Goal: Information Seeking & Learning: Check status

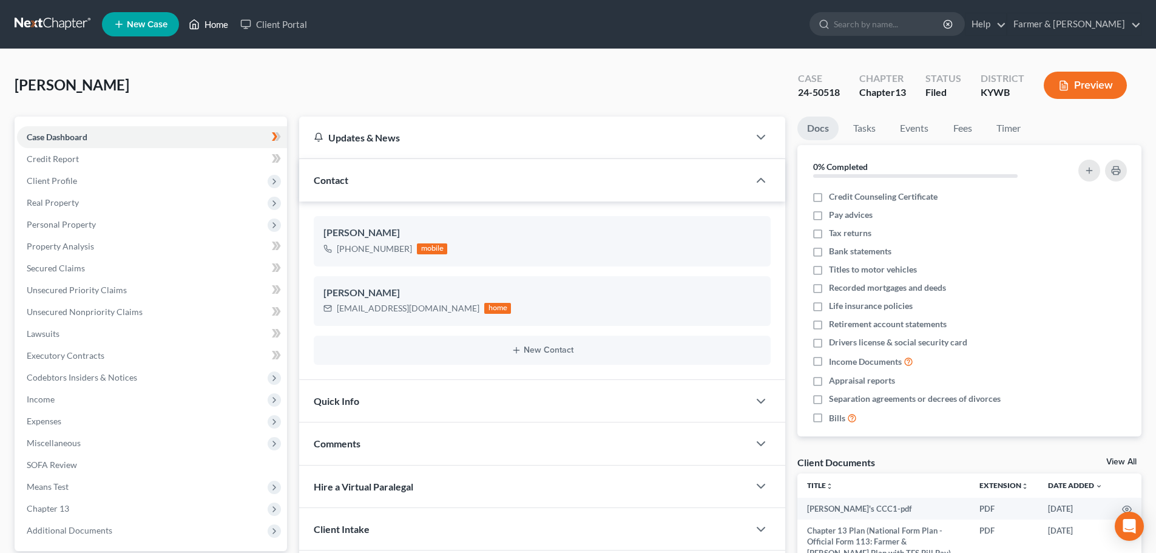
click at [217, 19] on link "Home" at bounding box center [209, 24] width 52 height 22
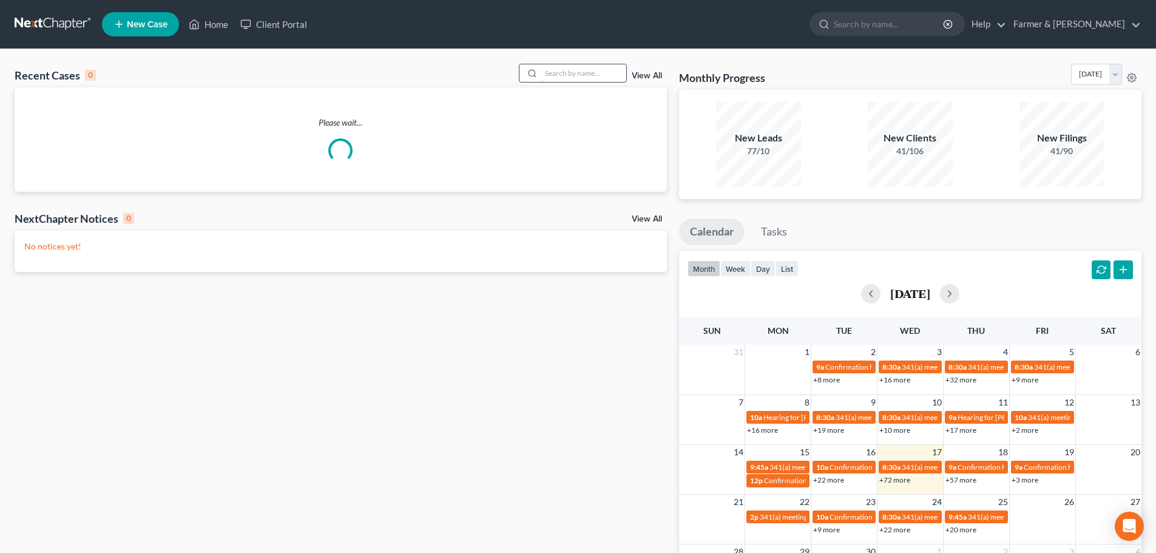
click at [544, 70] on input "search" at bounding box center [583, 73] width 85 height 18
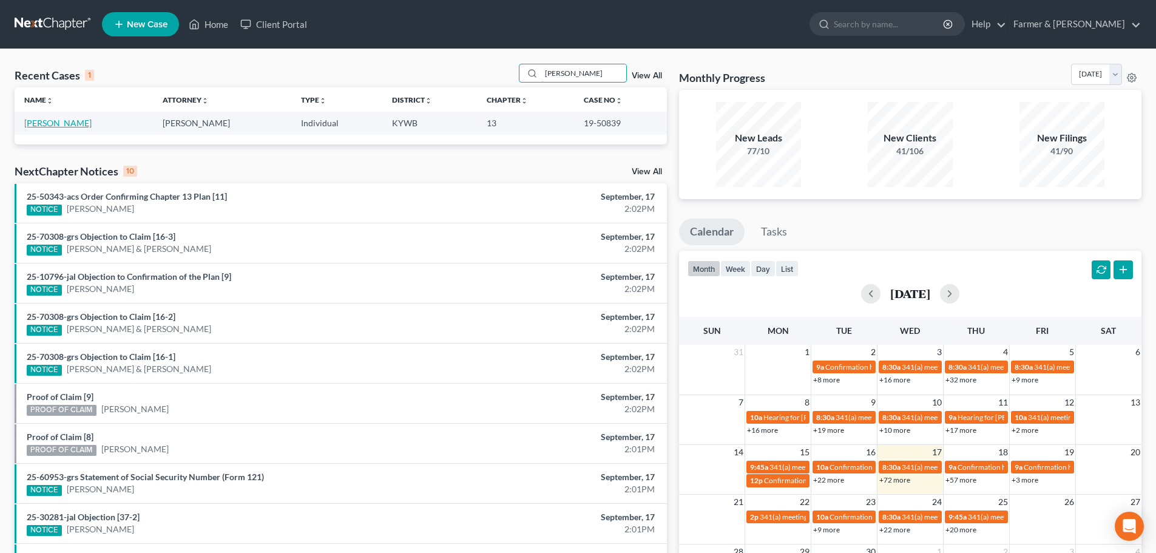
type input "[PERSON_NAME]"
click at [52, 124] on link "[PERSON_NAME]" at bounding box center [57, 123] width 67 height 10
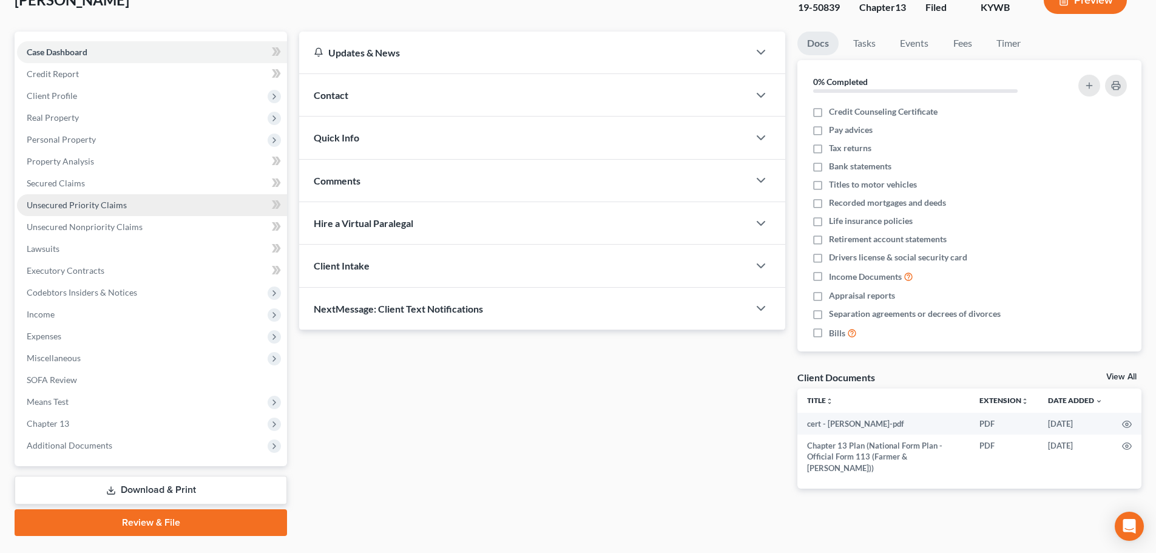
scroll to position [114, 0]
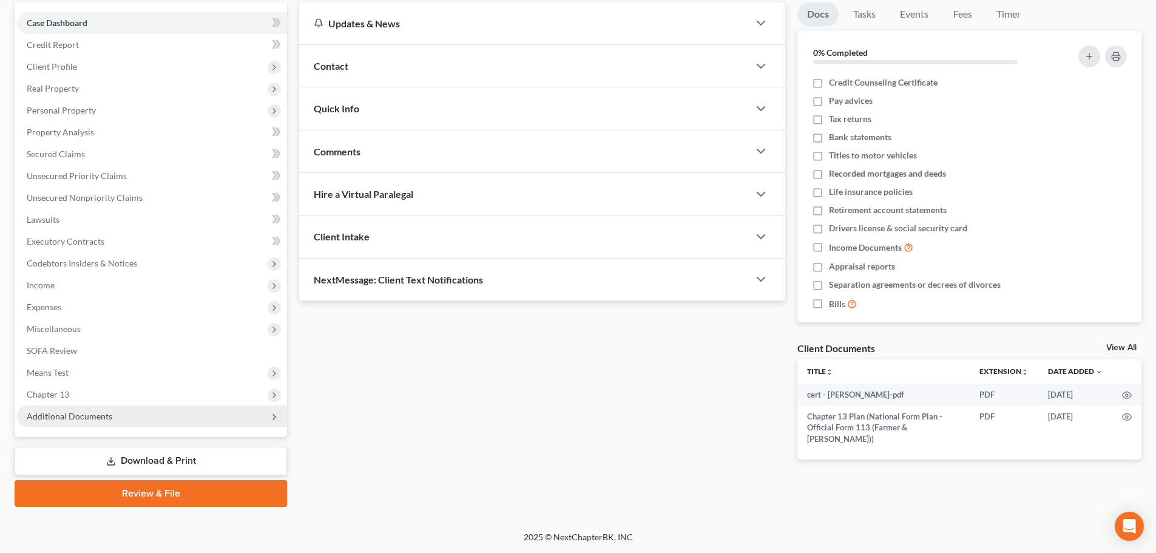
click at [96, 408] on span "Additional Documents" at bounding box center [152, 416] width 270 height 22
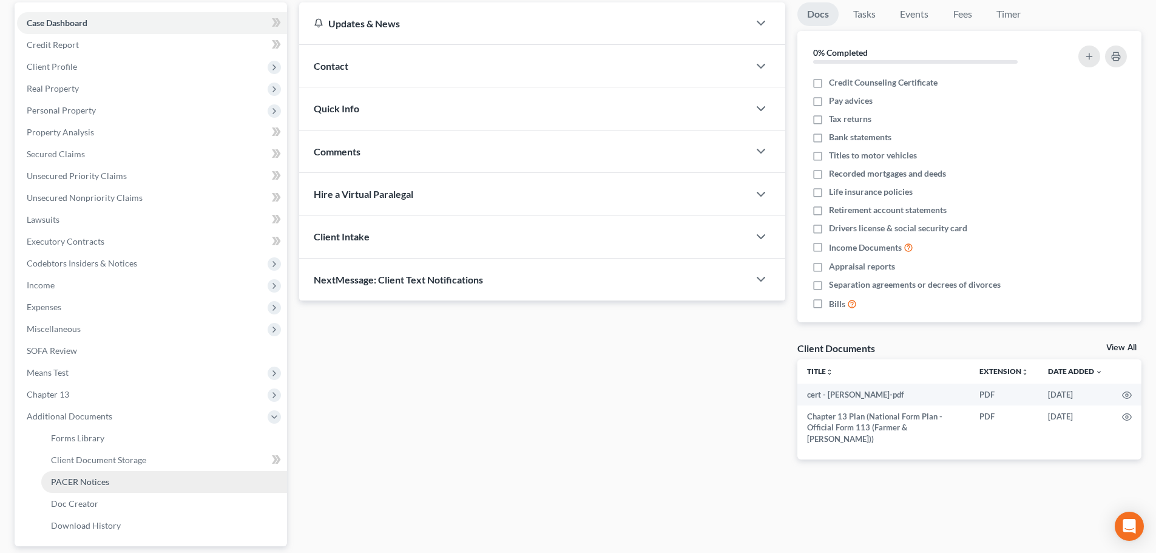
click at [98, 482] on span "PACER Notices" at bounding box center [80, 481] width 58 height 10
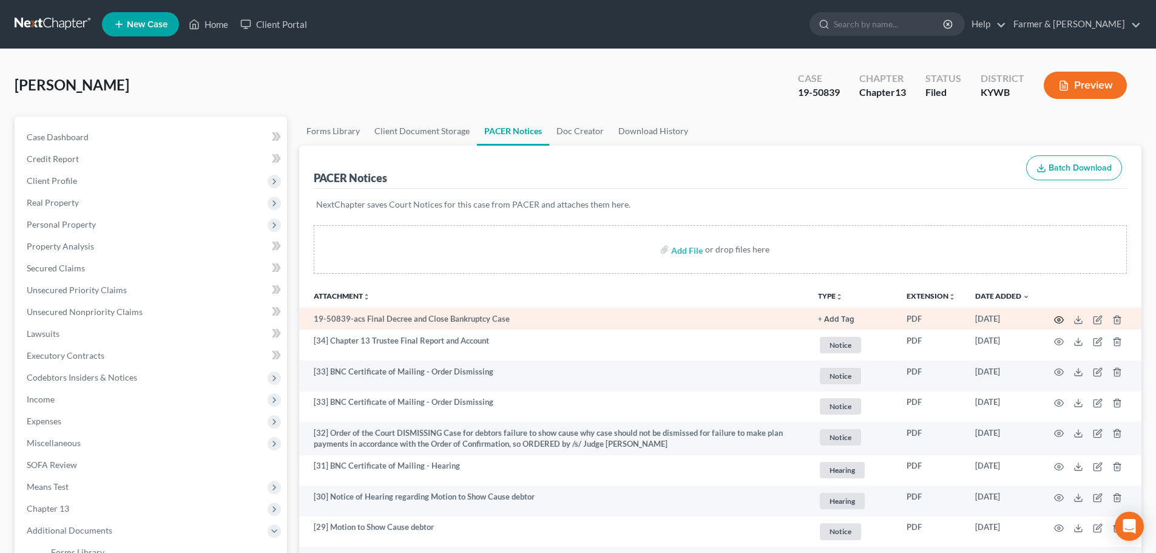
click at [1062, 318] on icon "button" at bounding box center [1058, 319] width 9 height 7
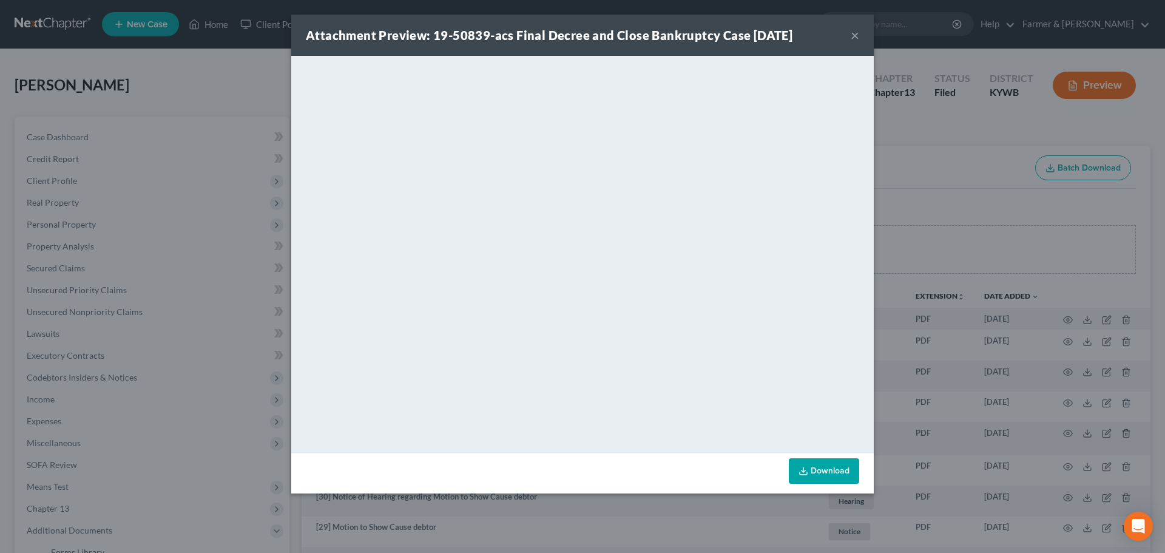
click at [852, 33] on button "×" at bounding box center [855, 35] width 8 height 15
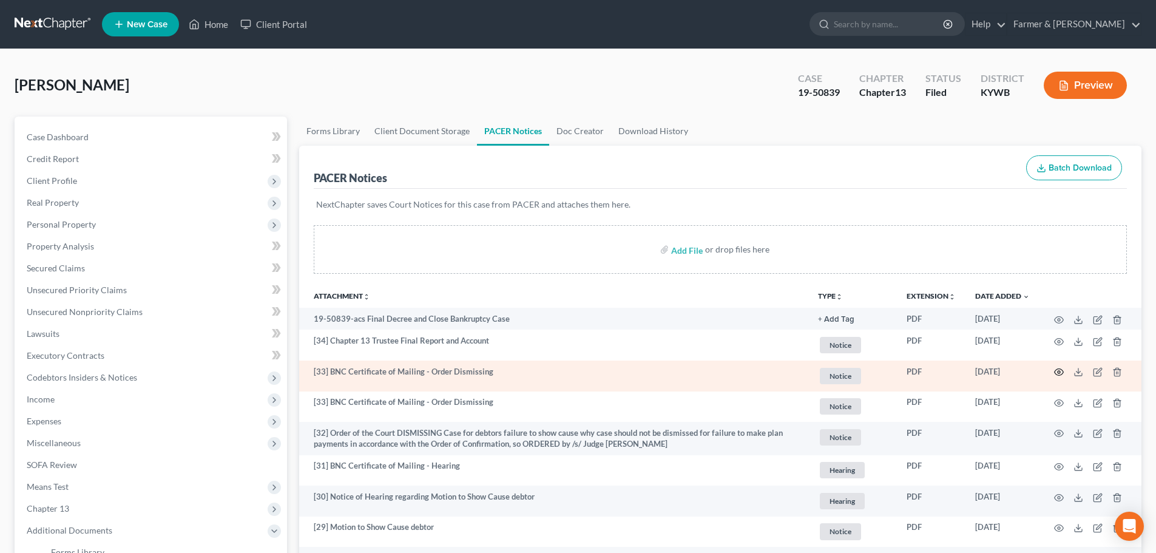
click at [1060, 371] on icon "button" at bounding box center [1059, 372] width 10 height 10
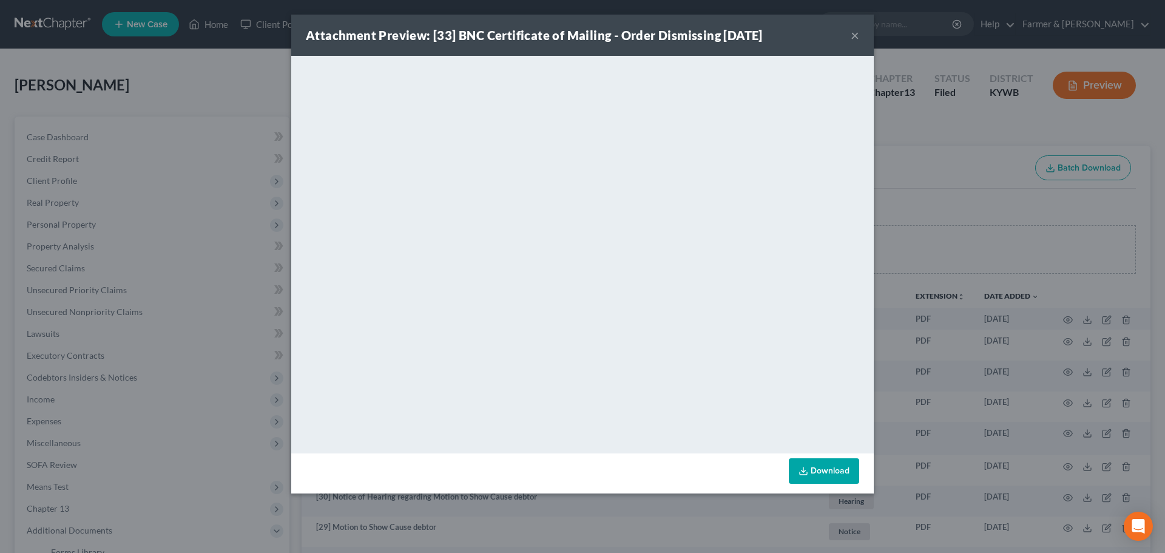
click at [852, 38] on button "×" at bounding box center [855, 35] width 8 height 15
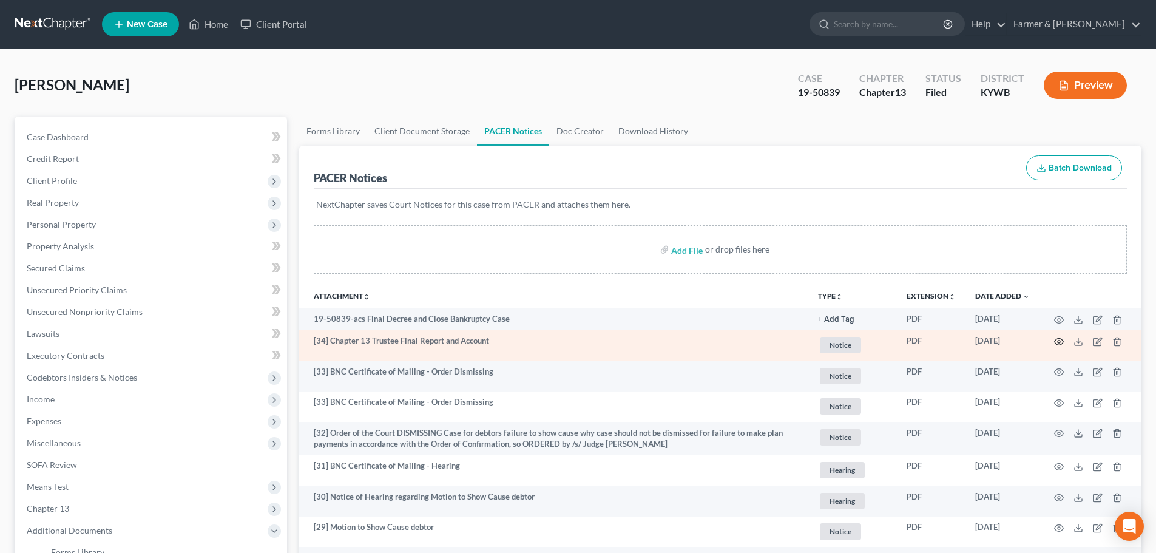
click at [1056, 344] on icon "button" at bounding box center [1058, 341] width 9 height 7
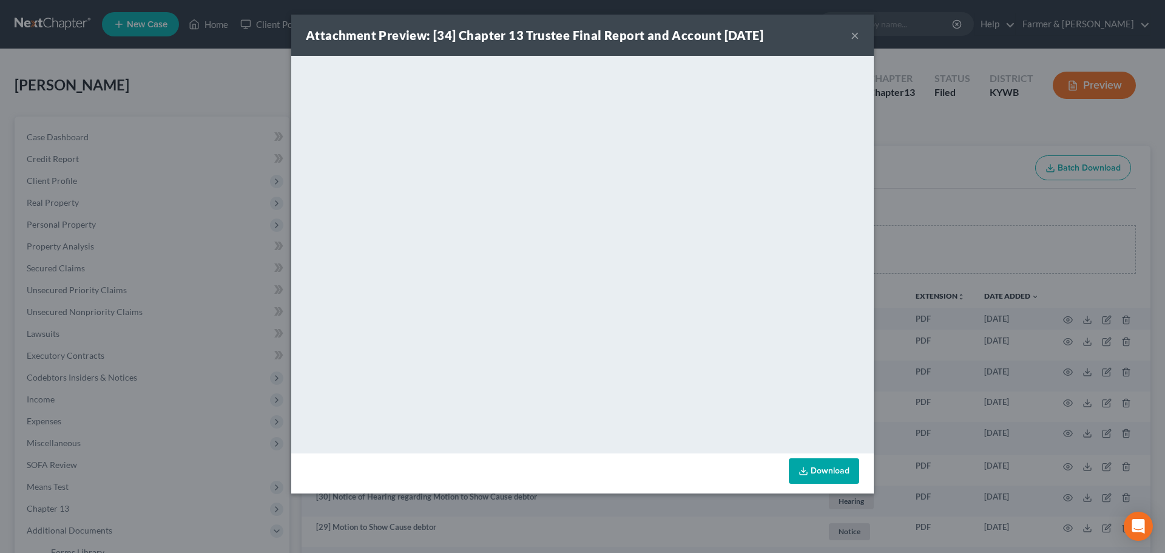
drag, startPoint x: 5, startPoint y: 456, endPoint x: 184, endPoint y: 364, distance: 201.9
click at [11, 451] on div "Attachment Preview: [34] Chapter 13 Trustee Final Report and Account [DATE] × D…" at bounding box center [582, 276] width 1165 height 553
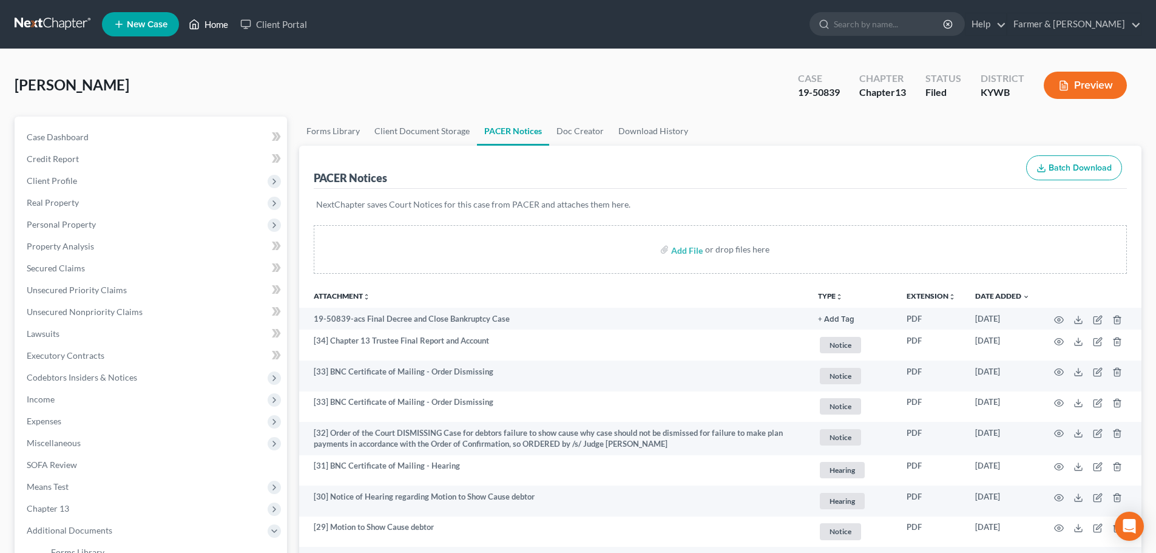
click at [230, 24] on link "Home" at bounding box center [209, 24] width 52 height 22
